Goal: Information Seeking & Learning: Learn about a topic

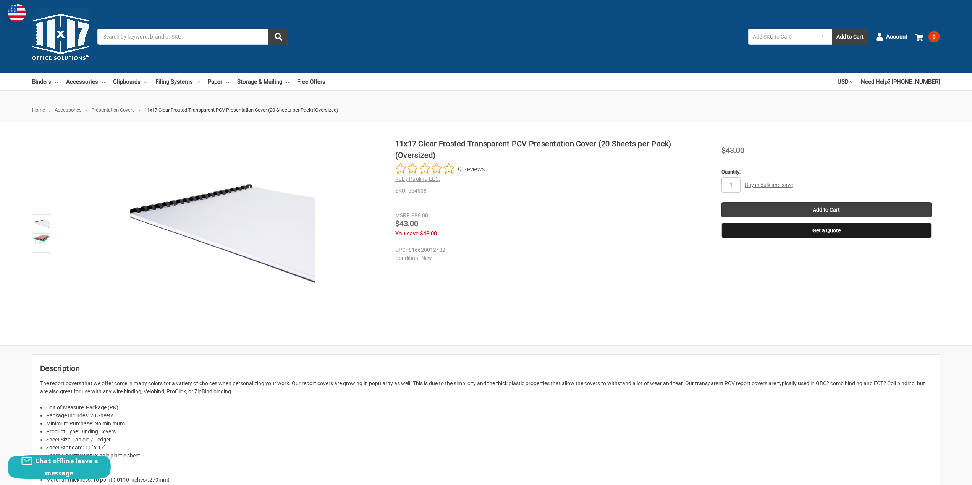
drag, startPoint x: 592, startPoint y: 144, endPoint x: 440, endPoint y: 152, distance: 153.0
click at [440, 152] on h1 "11x17 Clear Frosted Transparent PCV Presentation Cover (20 Sheets per Pack)(Ove…" at bounding box center [547, 149] width 305 height 23
click at [455, 139] on h1 "11x17 Clear Frosted Transparent PCV Presentation Cover (20 Sheets per Pack)(Ove…" at bounding box center [547, 149] width 305 height 23
drag, startPoint x: 394, startPoint y: 144, endPoint x: 516, endPoint y: 133, distance: 122.3
click at [516, 133] on div "11x17 Clear Frosted Transparent PCV Presentation Cover (20 Sheets per Pack)(Ove…" at bounding box center [486, 233] width 972 height 223
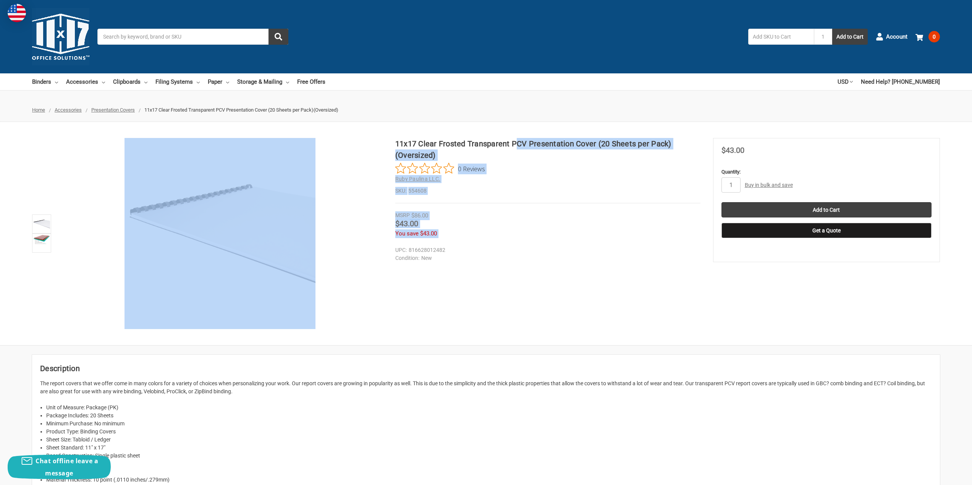
click at [558, 135] on div "11x17 Clear Frosted Transparent PCV Presentation Cover (20 Sheets per Pack)(Ove…" at bounding box center [486, 233] width 972 height 223
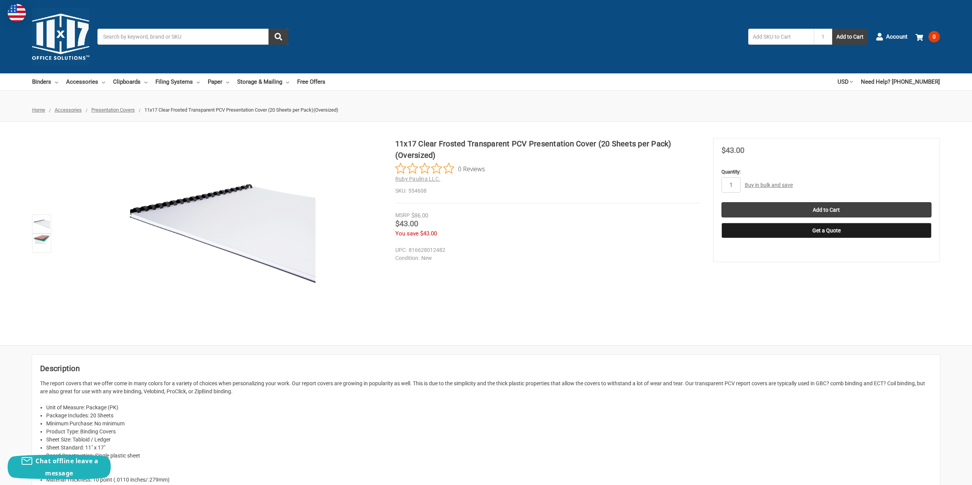
drag, startPoint x: 593, startPoint y: 143, endPoint x: 525, endPoint y: 150, distance: 68.4
click at [527, 150] on h1 "11x17 Clear Frosted Transparent PCV Presentation Cover (20 Sheets per Pack)(Ove…" at bounding box center [547, 149] width 305 height 23
click at [599, 142] on h1 "11x17 Clear Frosted Transparent PCV Presentation Cover (20 Sheets per Pack)(Ove…" at bounding box center [547, 149] width 305 height 23
drag, startPoint x: 594, startPoint y: 143, endPoint x: 396, endPoint y: 147, distance: 198.6
click at [396, 147] on h1 "11x17 Clear Frosted Transparent PCV Presentation Cover (20 Sheets per Pack)(Ove…" at bounding box center [547, 149] width 305 height 23
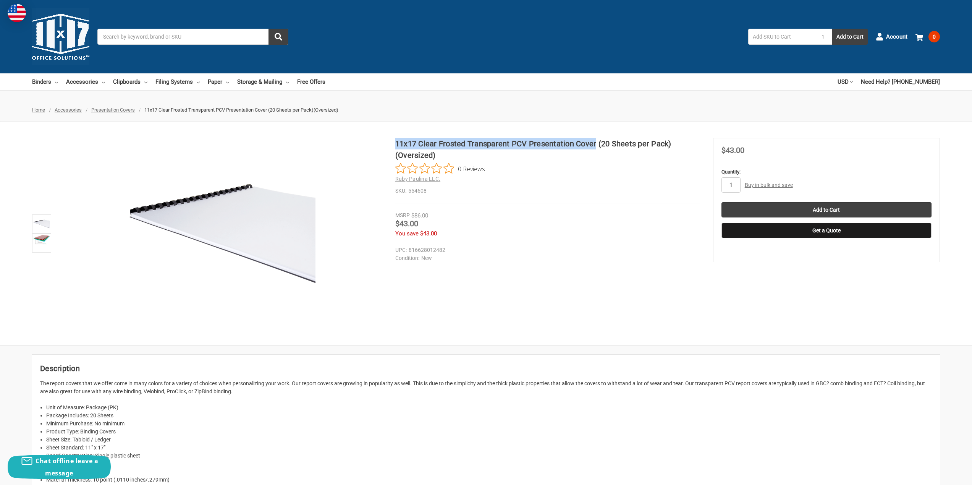
drag, startPoint x: 428, startPoint y: 191, endPoint x: 409, endPoint y: 191, distance: 19.5
click at [409, 191] on dd "554608" at bounding box center [547, 191] width 305 height 8
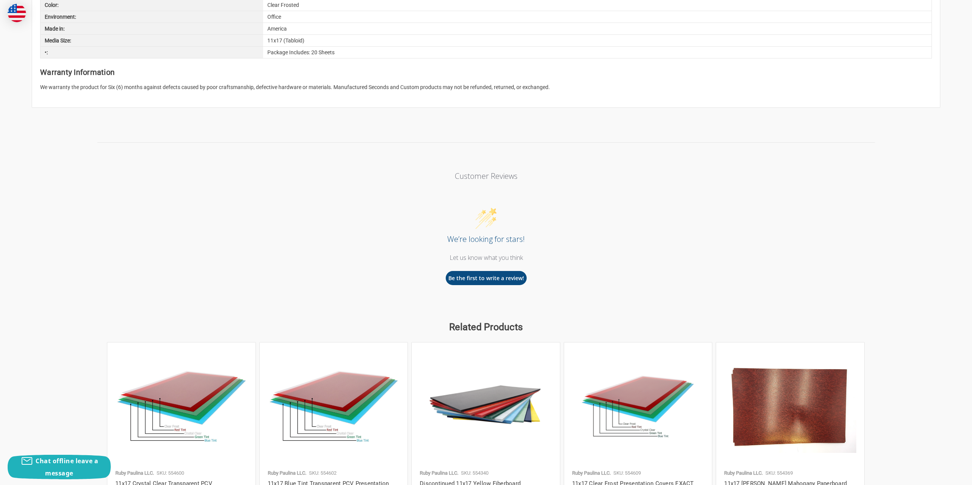
scroll to position [344, 0]
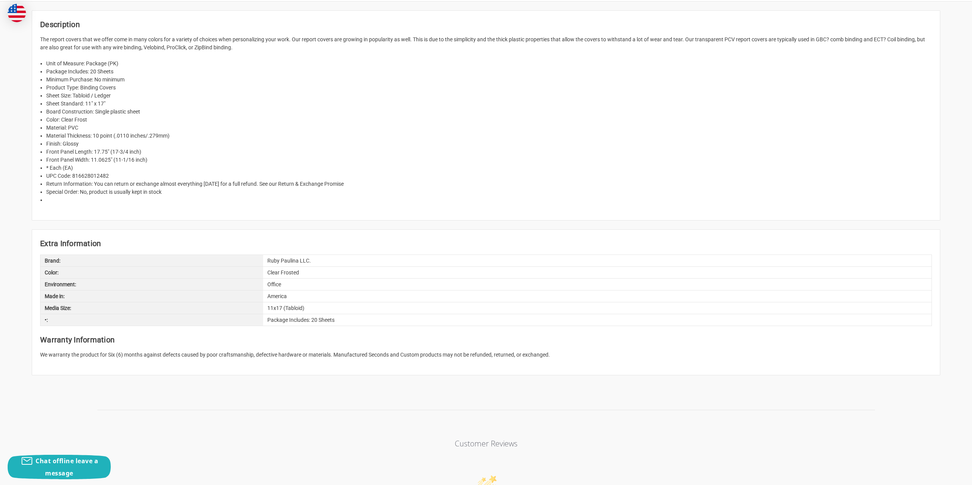
drag, startPoint x: 109, startPoint y: 174, endPoint x: 73, endPoint y: 178, distance: 36.1
click at [73, 178] on li "UPC Code: 816628012482" at bounding box center [489, 176] width 886 height 8
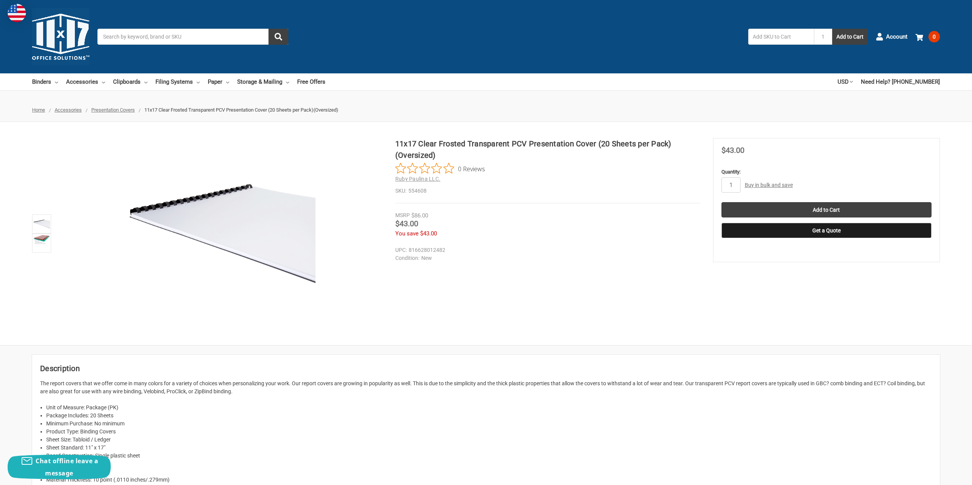
scroll to position [0, 0]
